Goal: Task Accomplishment & Management: Use online tool/utility

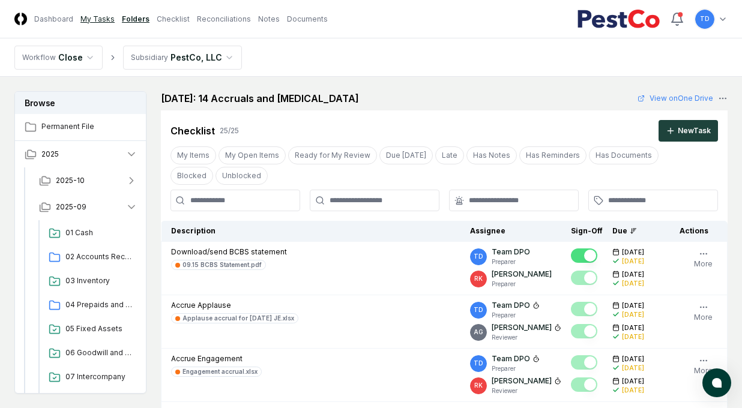
click at [80, 20] on link "My Tasks" at bounding box center [97, 19] width 34 height 11
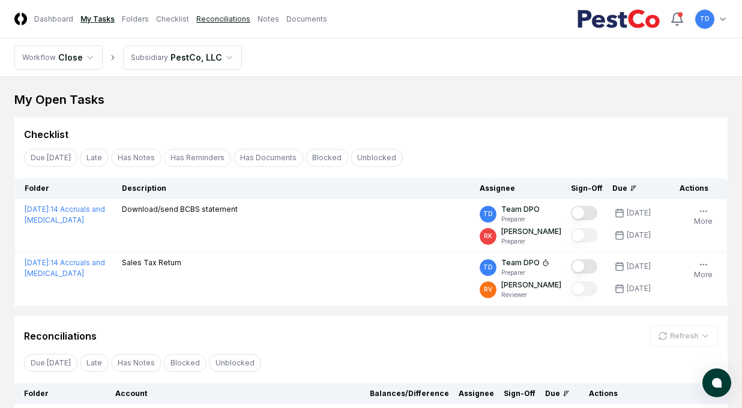
click at [202, 19] on link "Reconciliations" at bounding box center [223, 19] width 54 height 11
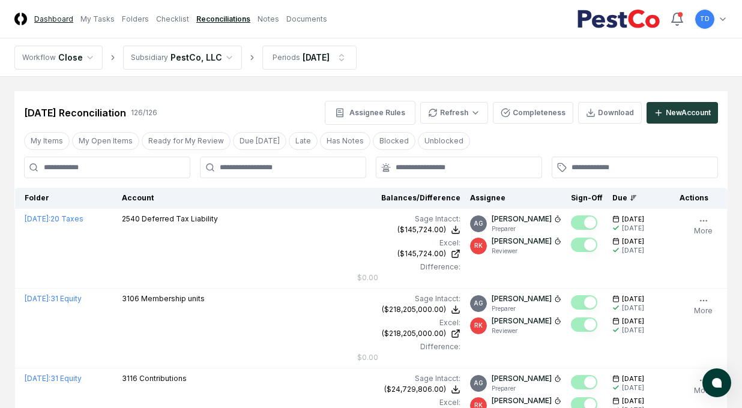
click at [48, 17] on link "Dashboard" at bounding box center [53, 19] width 39 height 11
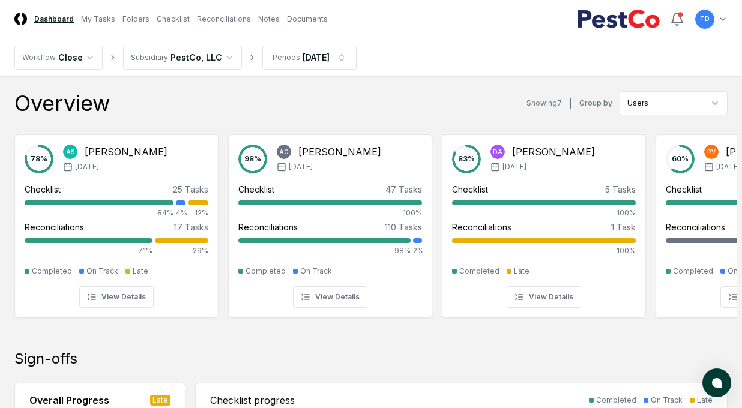
drag, startPoint x: 70, startPoint y: 82, endPoint x: 86, endPoint y: 12, distance: 72.0
click at [214, 22] on link "Reconciliations" at bounding box center [224, 19] width 54 height 11
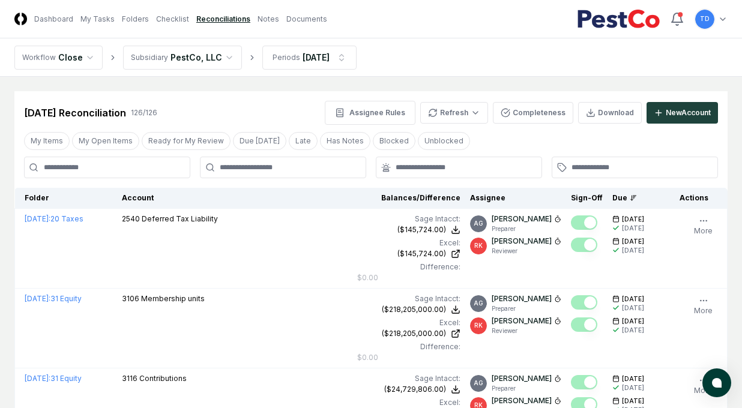
click at [154, 167] on input at bounding box center [107, 168] width 166 height 22
type input "****"
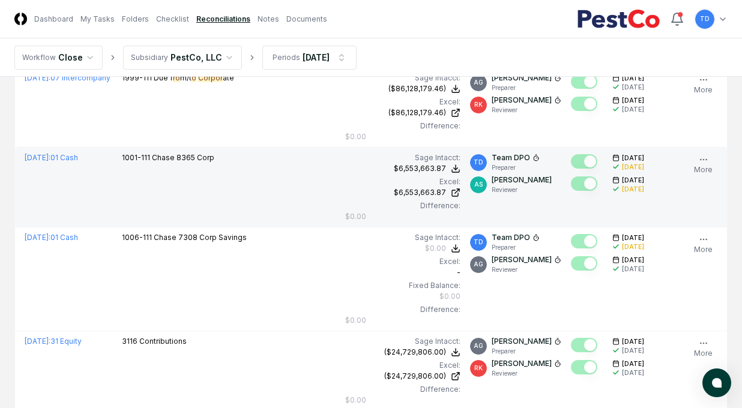
scroll to position [142, 0]
click at [451, 165] on icon at bounding box center [456, 168] width 10 height 10
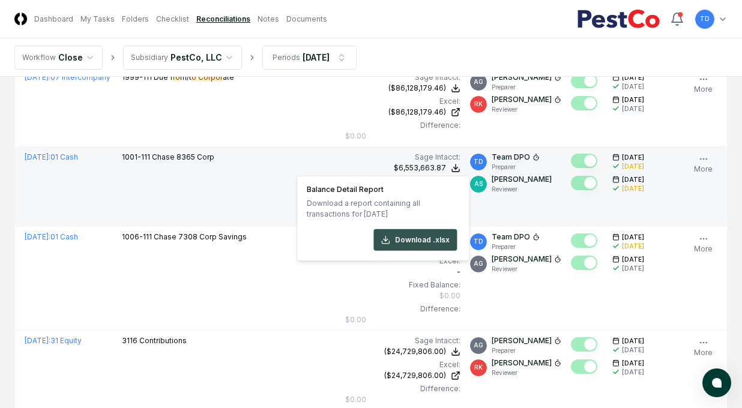
click at [400, 240] on button "Download .xlsx" at bounding box center [415, 240] width 83 height 22
click at [229, 204] on td "1001-111 Chase 8365 Corp" at bounding box center [228, 187] width 223 height 80
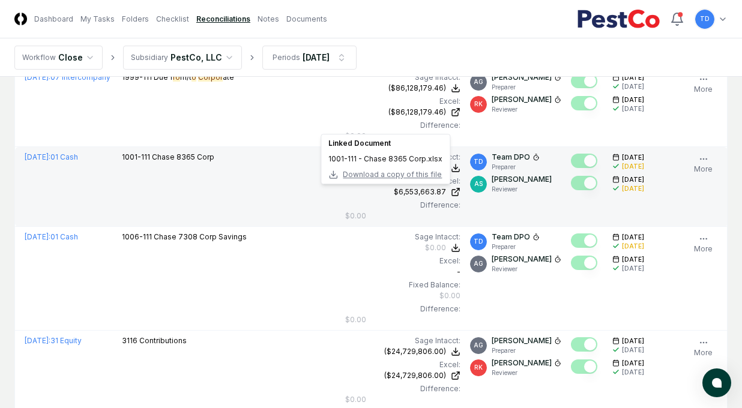
click at [412, 173] on span "Download a copy of this file" at bounding box center [392, 174] width 99 height 11
